Goal: Task Accomplishment & Management: Manage account settings

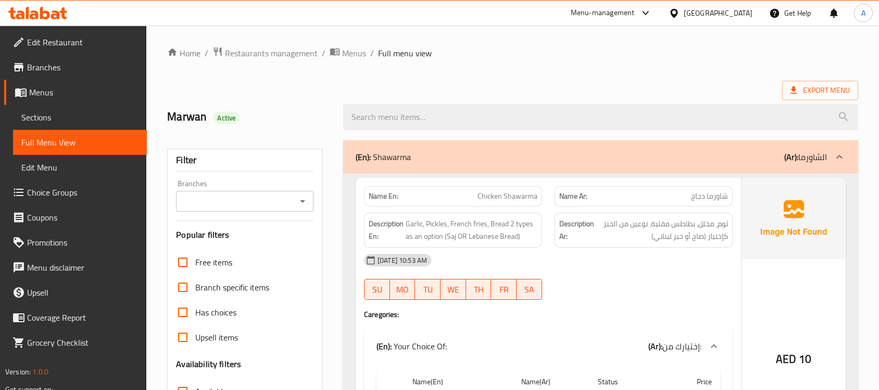
scroll to position [5255, 0]
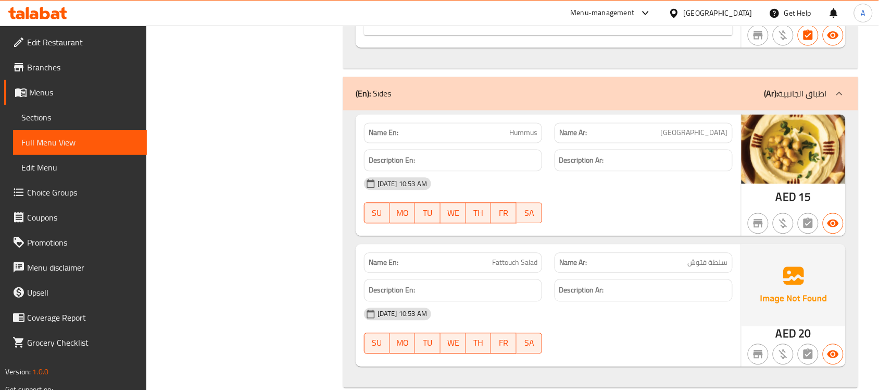
click at [715, 13] on div "United Arab Emirates" at bounding box center [718, 12] width 69 height 11
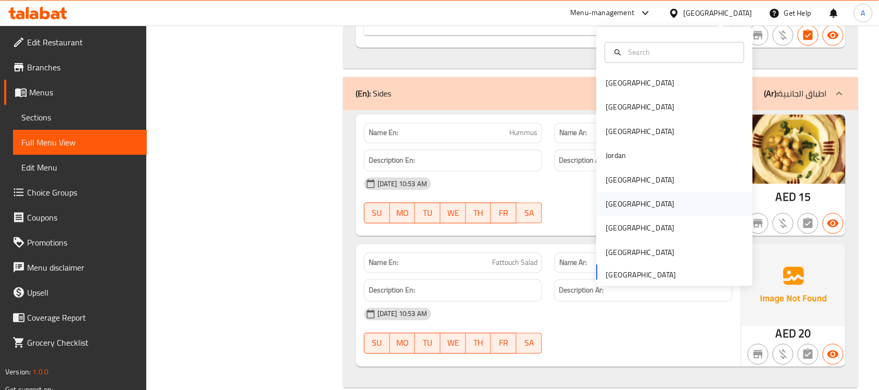
click at [606, 204] on div "[GEOGRAPHIC_DATA]" at bounding box center [640, 203] width 69 height 11
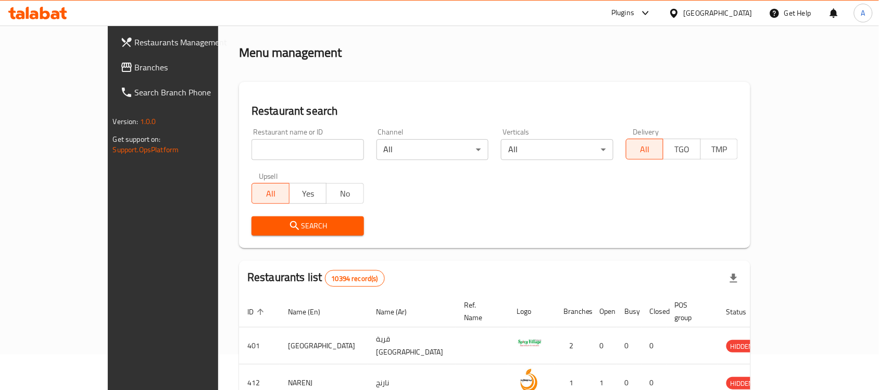
scroll to position [386, 0]
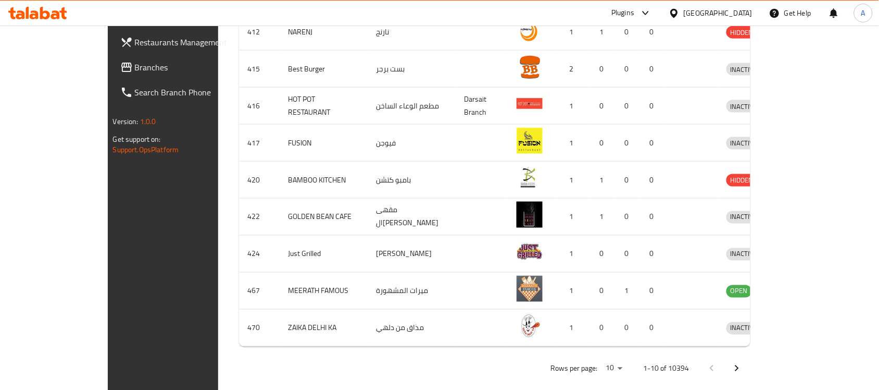
click at [135, 63] on span "Branches" at bounding box center [190, 67] width 111 height 13
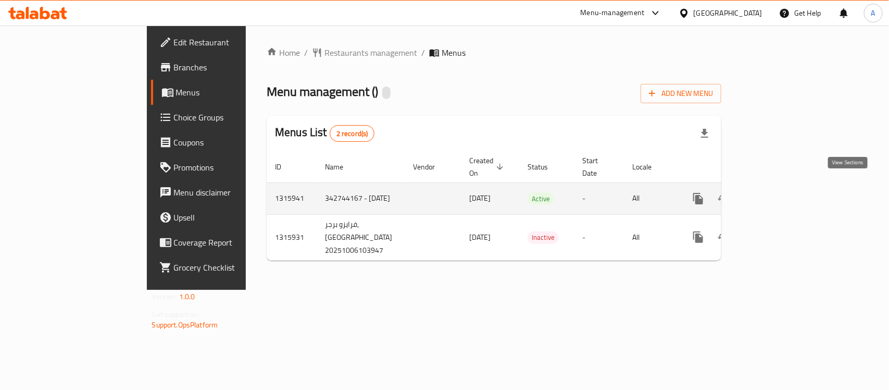
click at [786, 196] on link "enhanced table" at bounding box center [773, 198] width 25 height 25
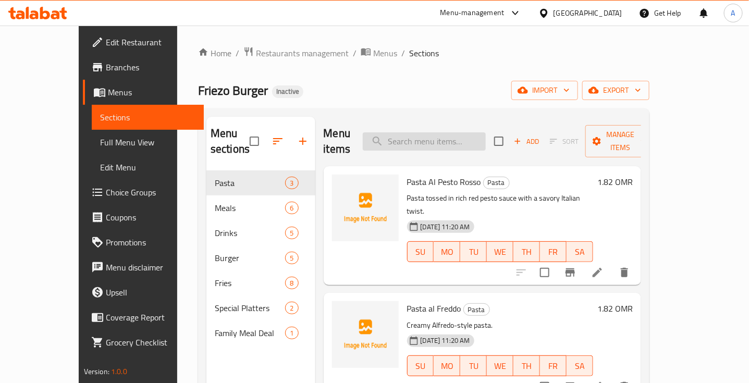
click at [444, 134] on input "search" at bounding box center [424, 141] width 123 height 18
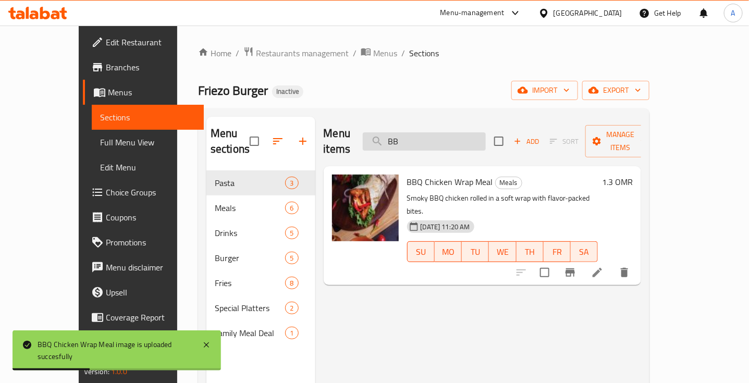
click at [451, 139] on input "BB" at bounding box center [424, 141] width 123 height 18
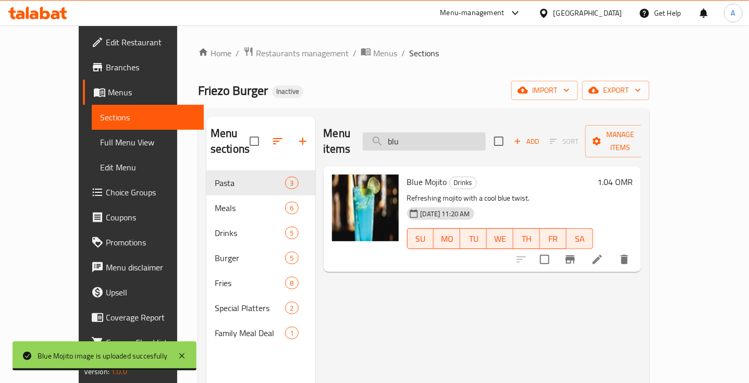
click at [466, 141] on input "blu" at bounding box center [424, 141] width 123 height 18
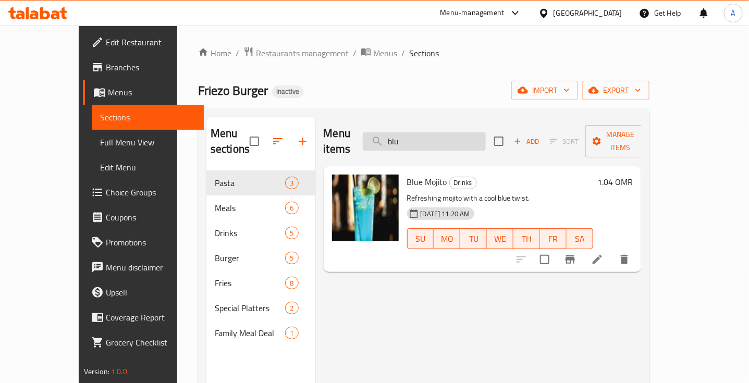
click at [466, 141] on input "blu" at bounding box center [424, 141] width 123 height 18
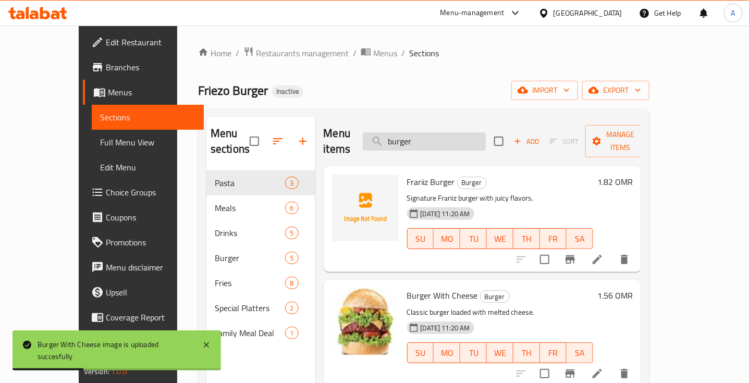
click at [459, 139] on input "burger" at bounding box center [424, 141] width 123 height 18
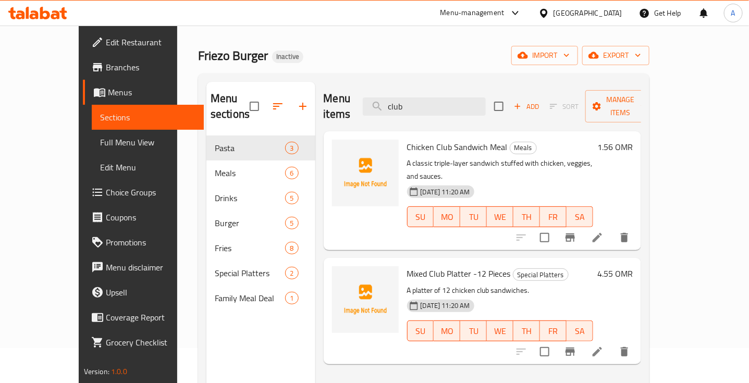
scroll to position [13, 0]
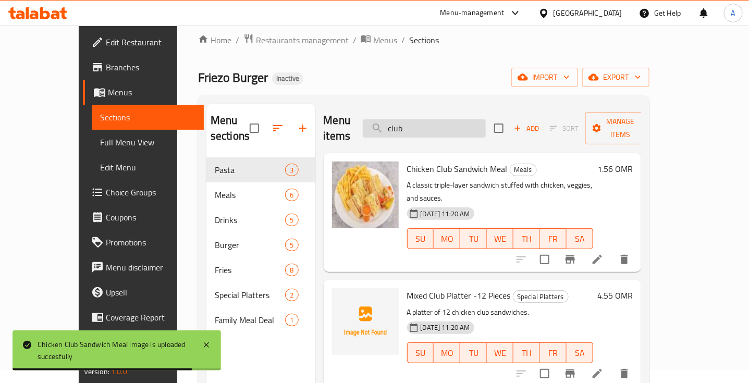
click at [419, 124] on input "club" at bounding box center [424, 128] width 123 height 18
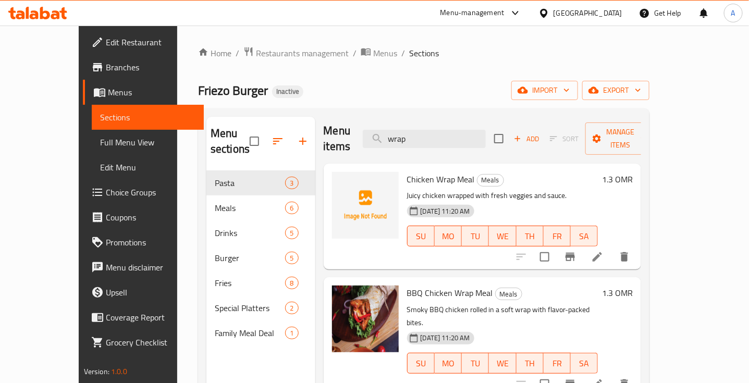
scroll to position [2, 0]
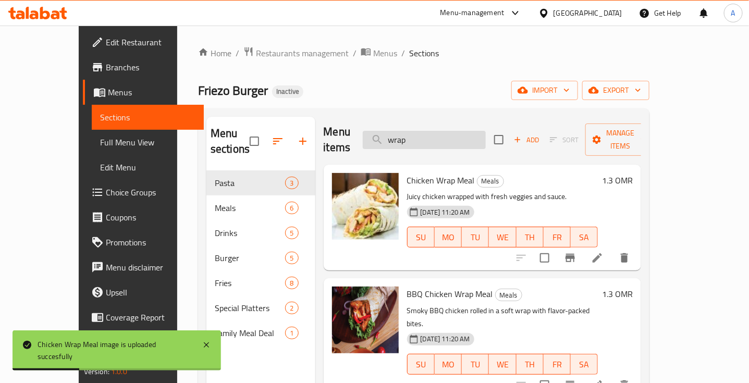
click at [461, 136] on input "wrap" at bounding box center [424, 140] width 123 height 18
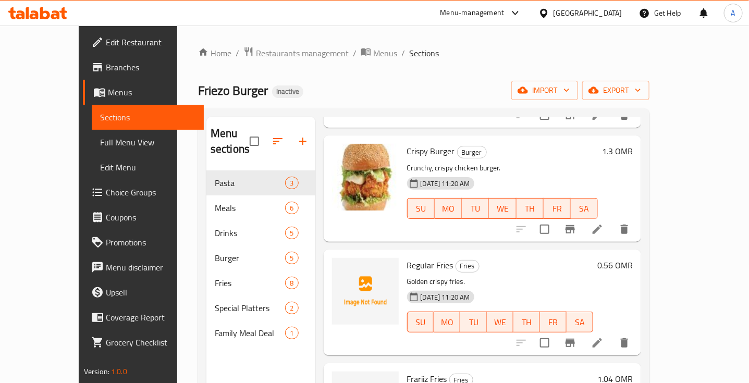
scroll to position [0, 0]
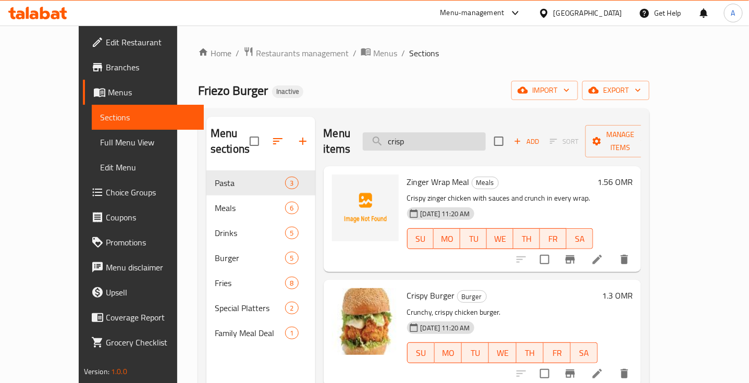
click at [413, 137] on input "crisp" at bounding box center [424, 141] width 123 height 18
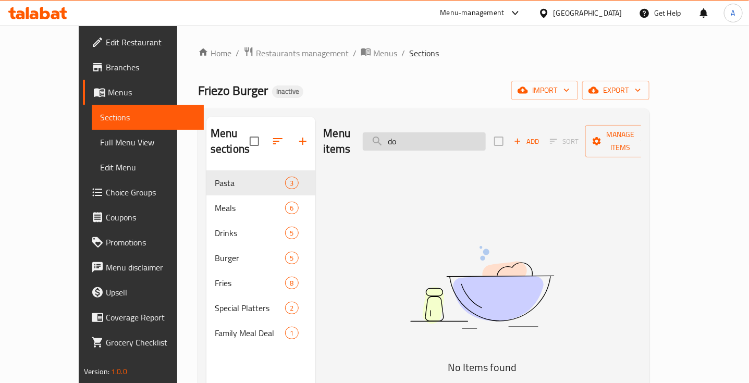
type input "d"
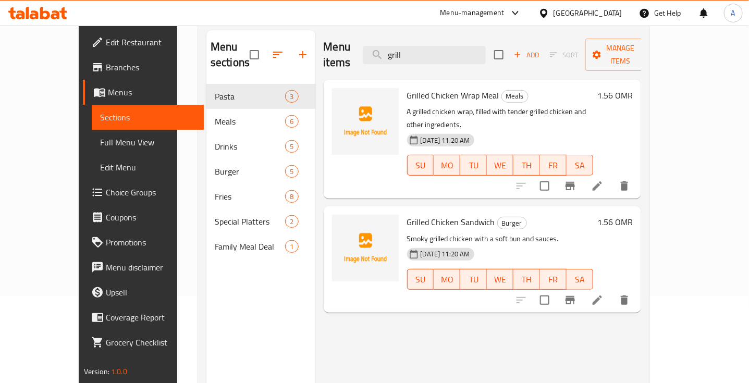
scroll to position [90, 0]
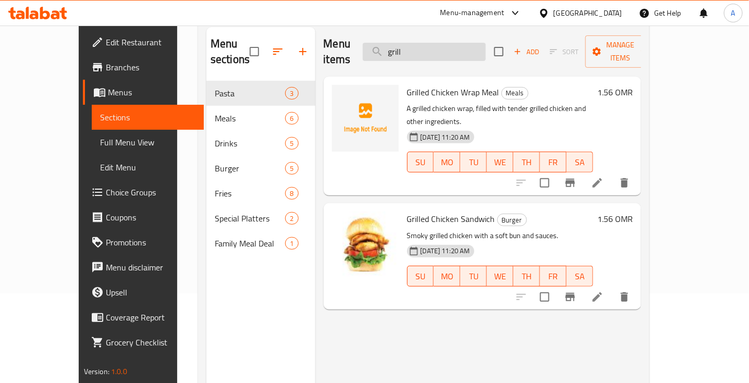
click at [413, 45] on input "grill" at bounding box center [424, 52] width 123 height 18
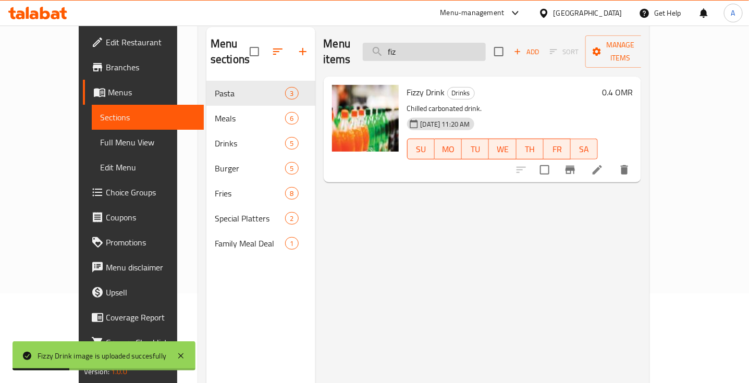
click at [429, 47] on input "fiz" at bounding box center [424, 52] width 123 height 18
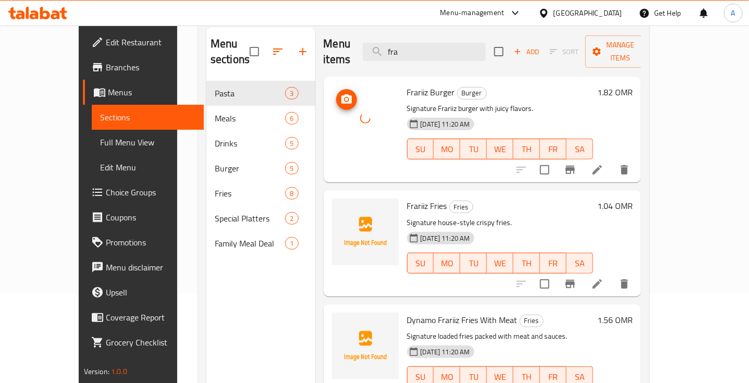
click at [341, 129] on div at bounding box center [365, 118] width 67 height 67
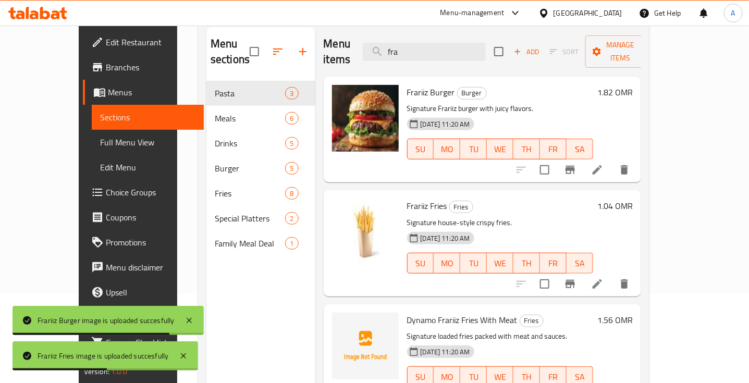
scroll to position [0, 0]
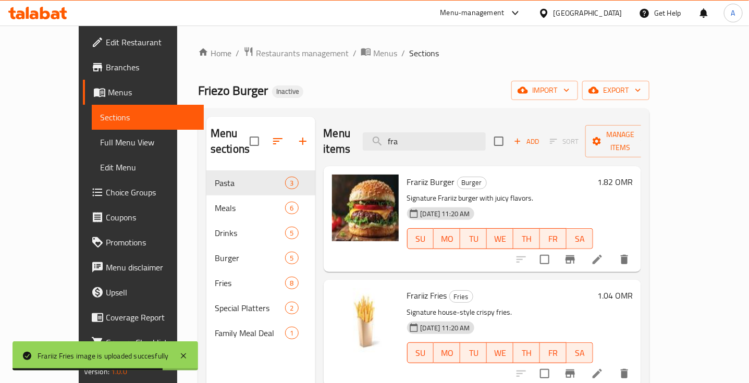
click at [417, 123] on div "Menu items fra Add Sort Manage items" at bounding box center [483, 141] width 318 height 49
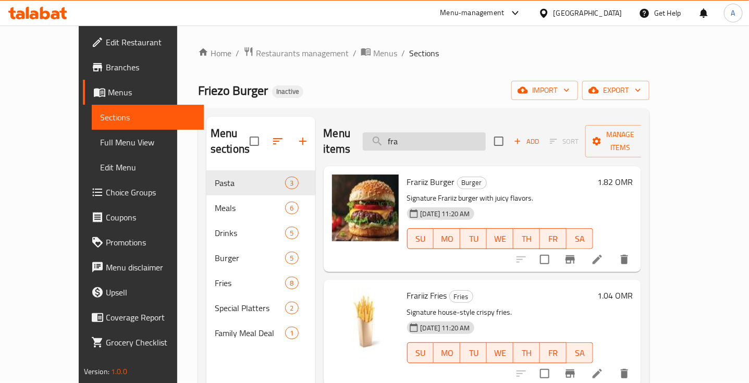
click at [418, 134] on input "fra" at bounding box center [424, 141] width 123 height 18
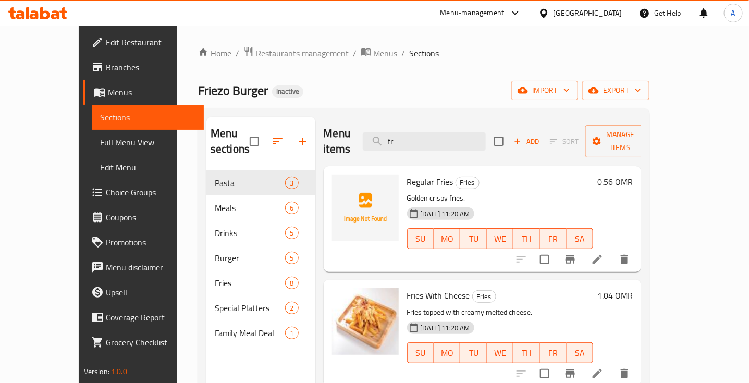
type input "f"
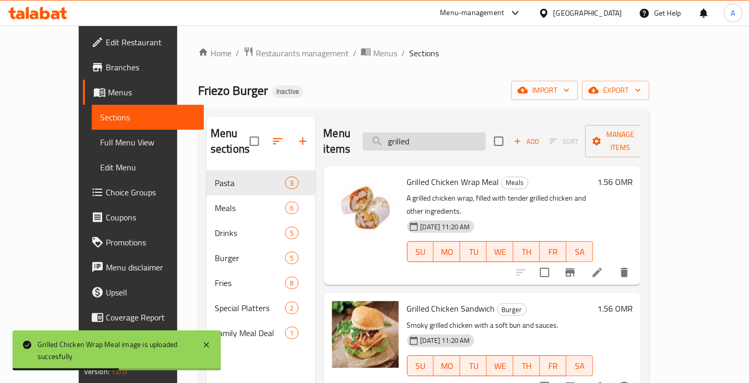
click at [431, 132] on input "grilled" at bounding box center [424, 141] width 123 height 18
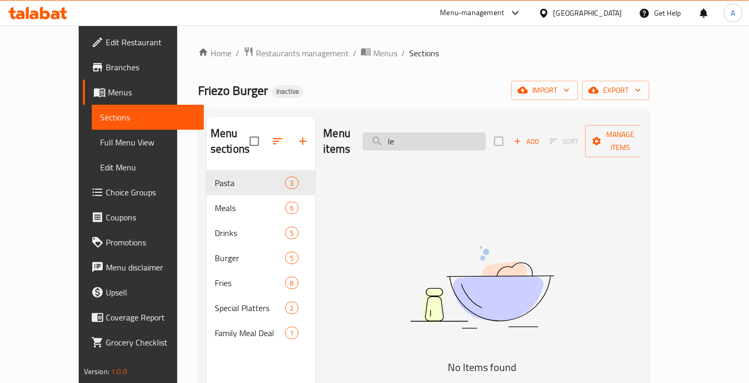
type input "l"
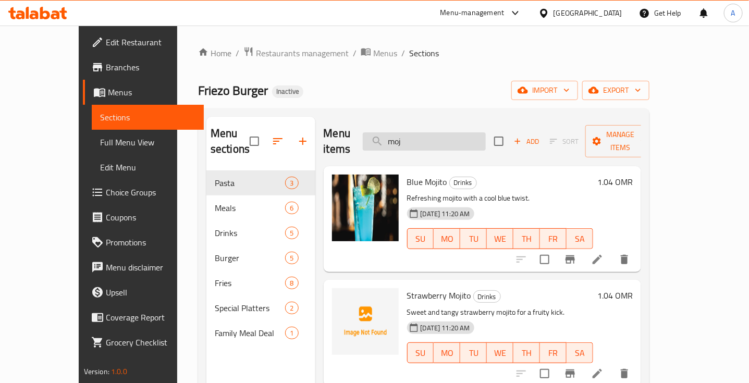
click at [428, 132] on input "moj" at bounding box center [424, 141] width 123 height 18
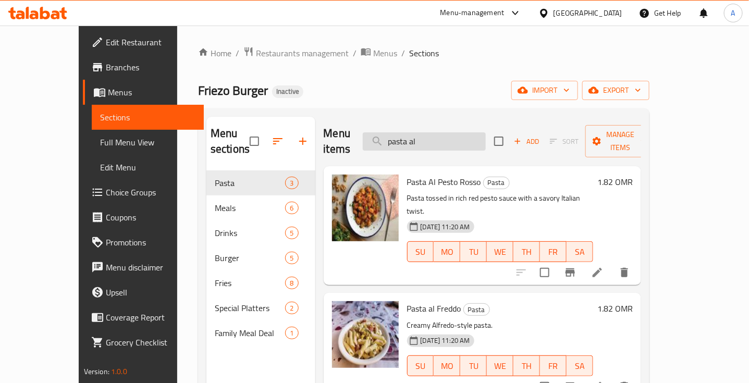
click at [419, 135] on input "pasta al" at bounding box center [424, 141] width 123 height 18
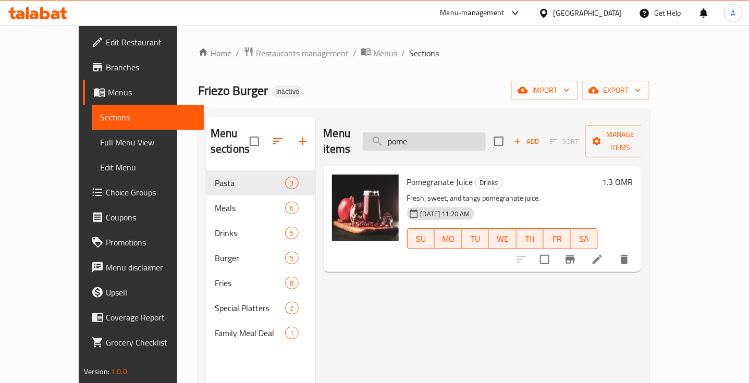
click at [422, 132] on input "pome" at bounding box center [424, 141] width 123 height 18
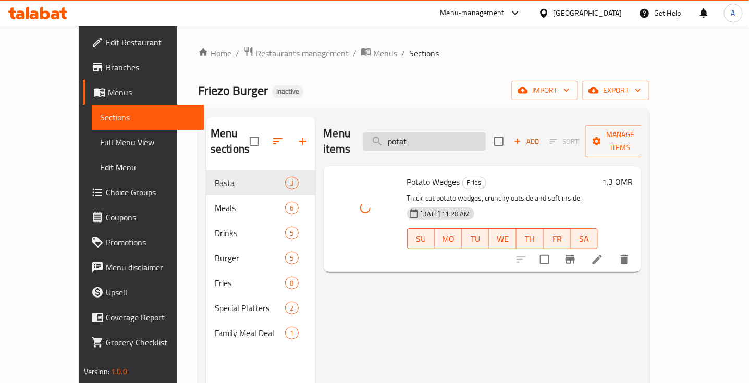
click at [423, 141] on input "potat" at bounding box center [424, 141] width 123 height 18
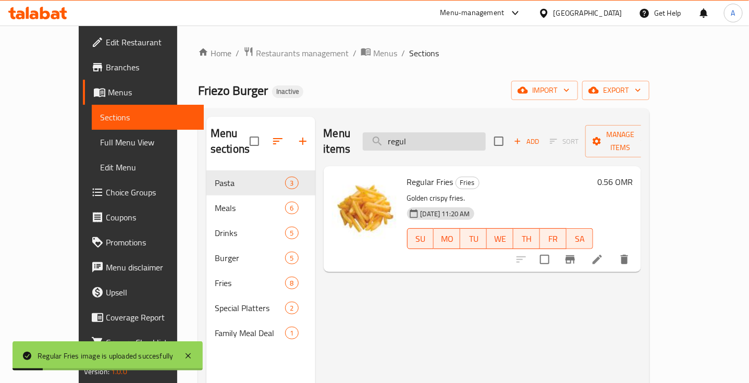
click at [415, 132] on input "regul" at bounding box center [424, 141] width 123 height 18
click at [423, 132] on input "regul" at bounding box center [424, 141] width 123 height 18
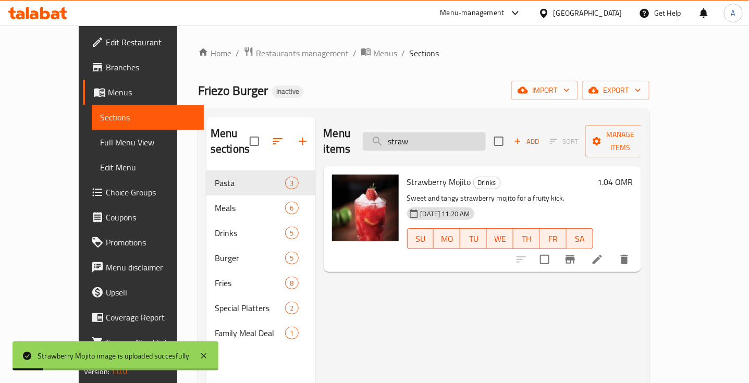
click at [430, 132] on input "straw" at bounding box center [424, 141] width 123 height 18
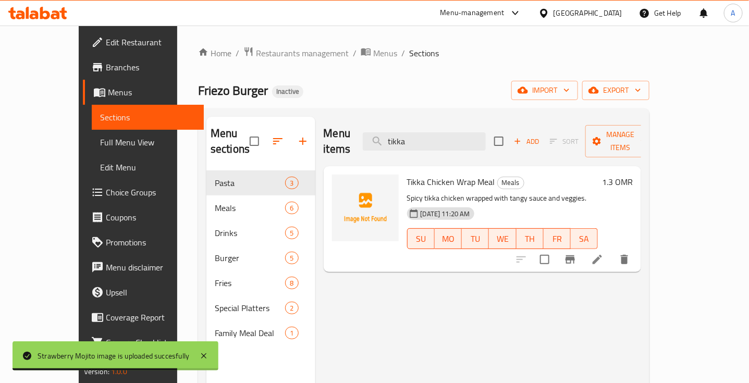
type input "tikka"
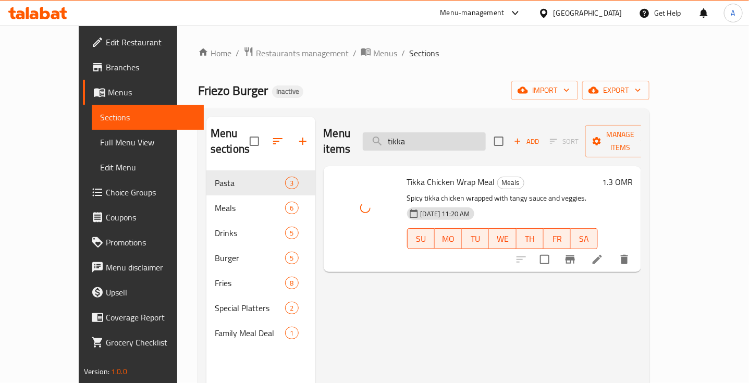
click at [424, 132] on input "tikka" at bounding box center [424, 141] width 123 height 18
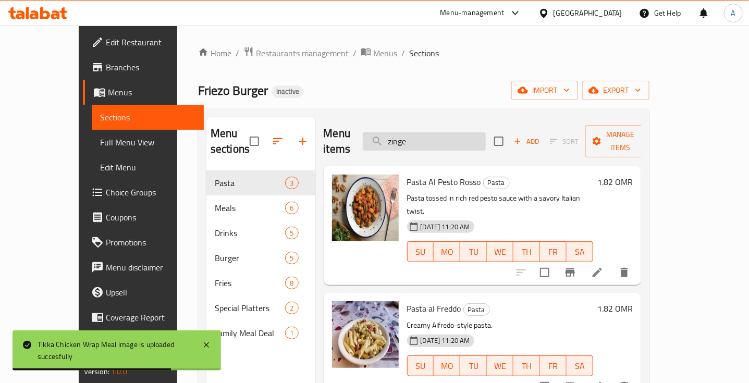
type input "zinger"
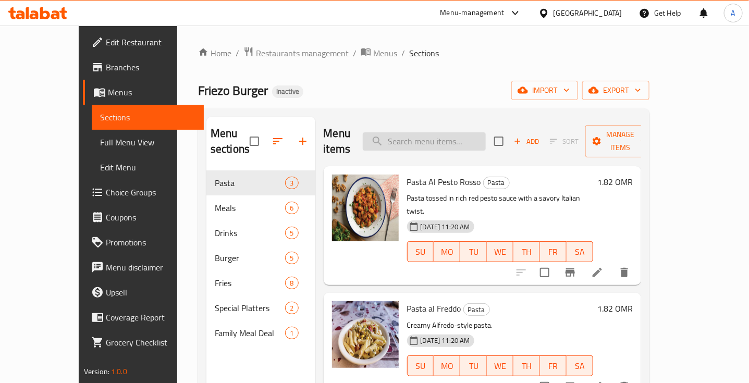
click at [421, 132] on input "search" at bounding box center [424, 141] width 123 height 18
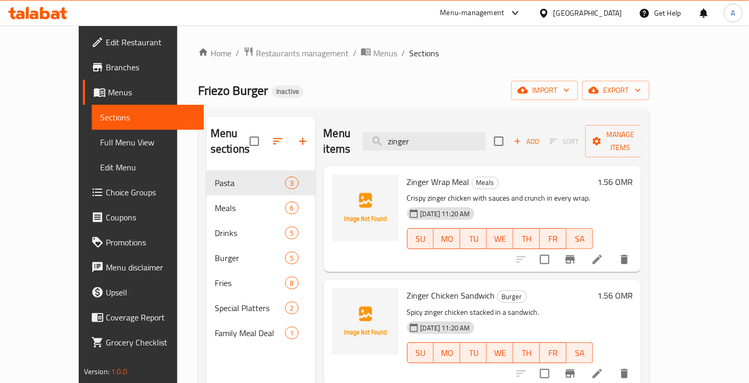
type input "zinger"
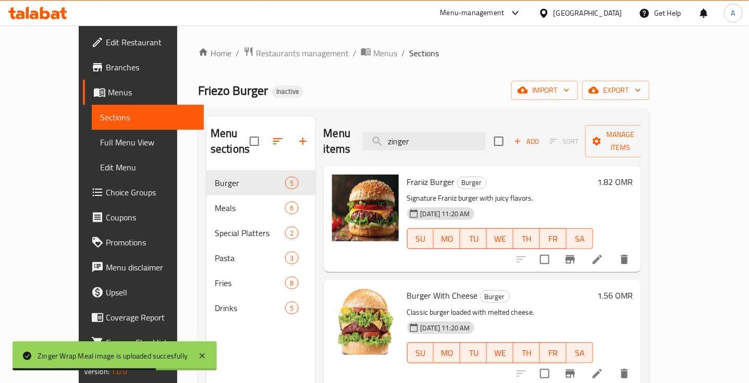
drag, startPoint x: 500, startPoint y: 113, endPoint x: 448, endPoint y: 85, distance: 59.2
click at [448, 85] on div "Friezo Burger Inactive import export" at bounding box center [423, 90] width 451 height 19
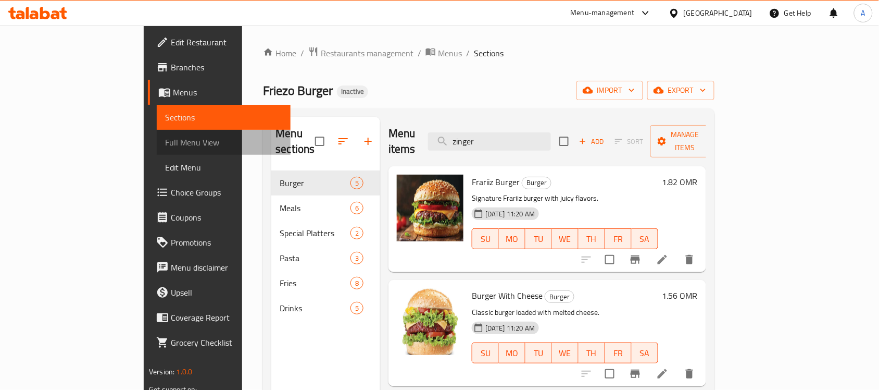
click at [157, 152] on link "Full Menu View" at bounding box center [224, 142] width 134 height 25
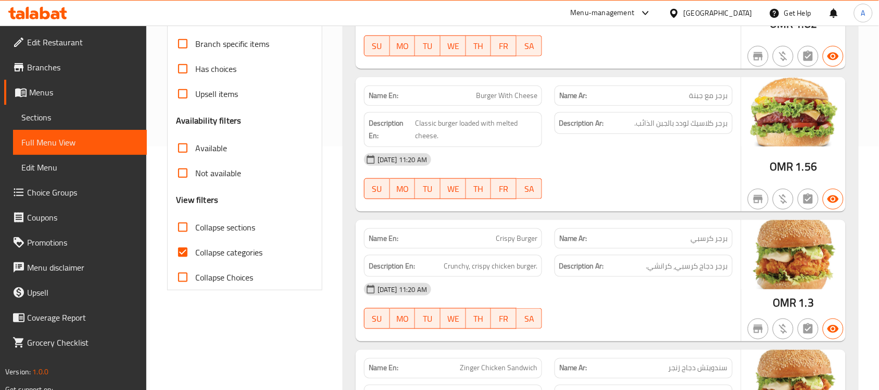
scroll to position [284, 0]
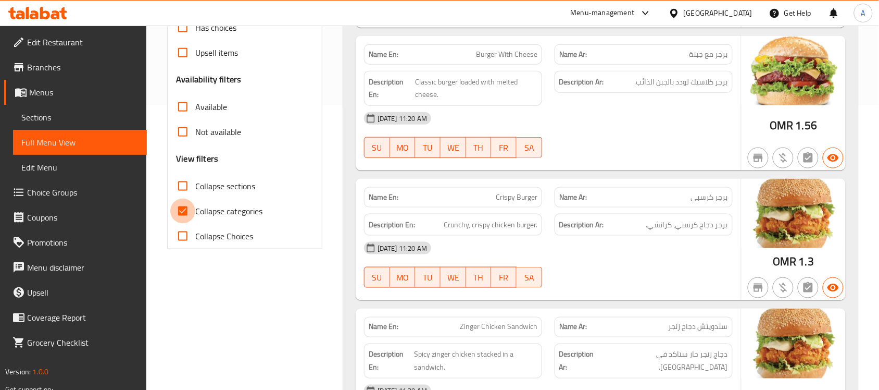
click at [181, 215] on input "Collapse categories" at bounding box center [182, 210] width 25 height 25
checkbox input "false"
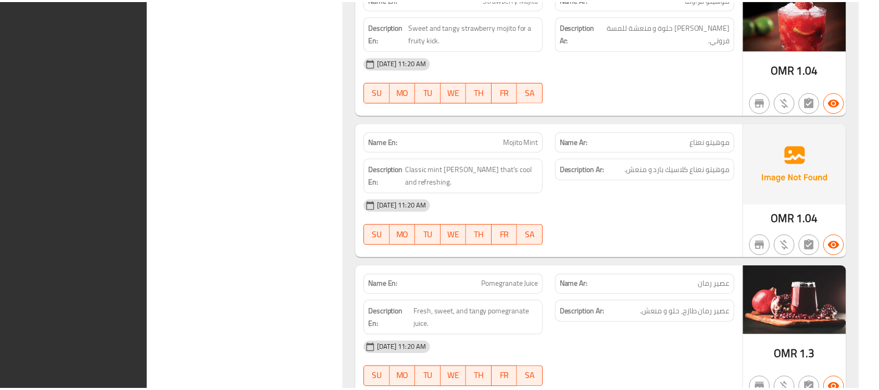
scroll to position [4151, 0]
